Goal: Task Accomplishment & Management: Use online tool/utility

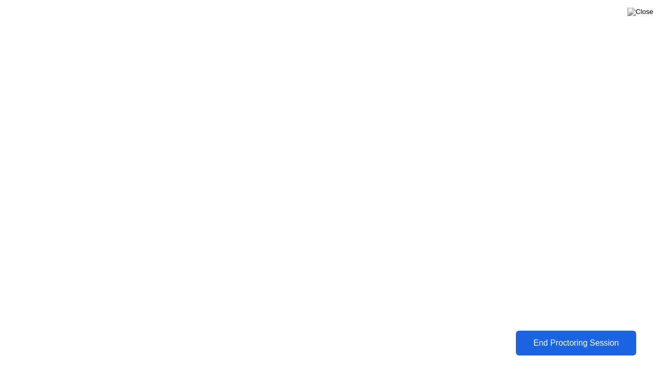
click at [561, 339] on div "End Proctoring Session" at bounding box center [576, 342] width 114 height 9
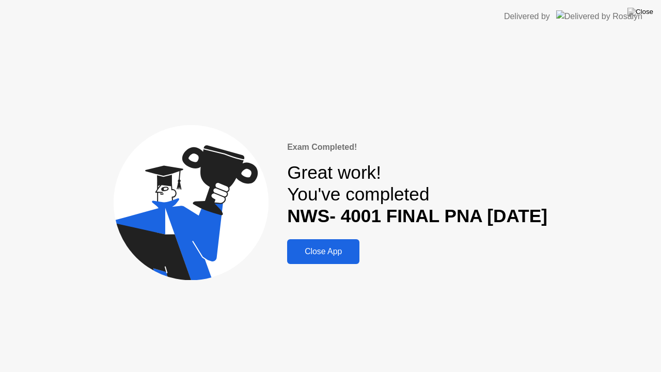
click at [330, 247] on div "Close App" at bounding box center [323, 251] width 66 height 9
